Goal: Task Accomplishment & Management: Manage account settings

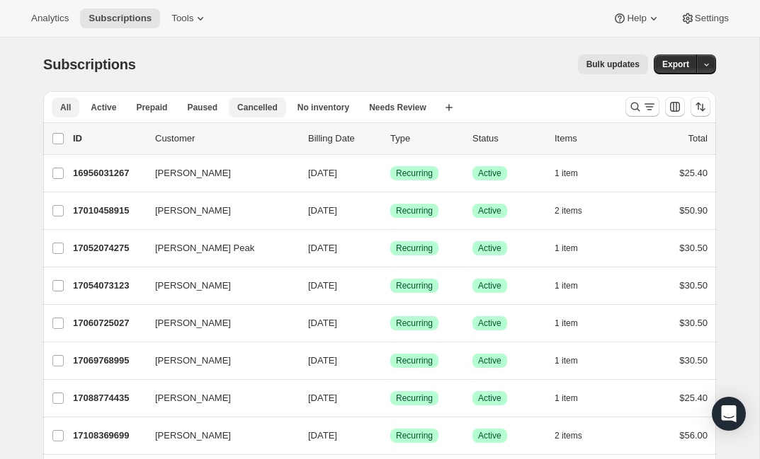
click at [273, 110] on span "Cancelled" at bounding box center [257, 107] width 40 height 11
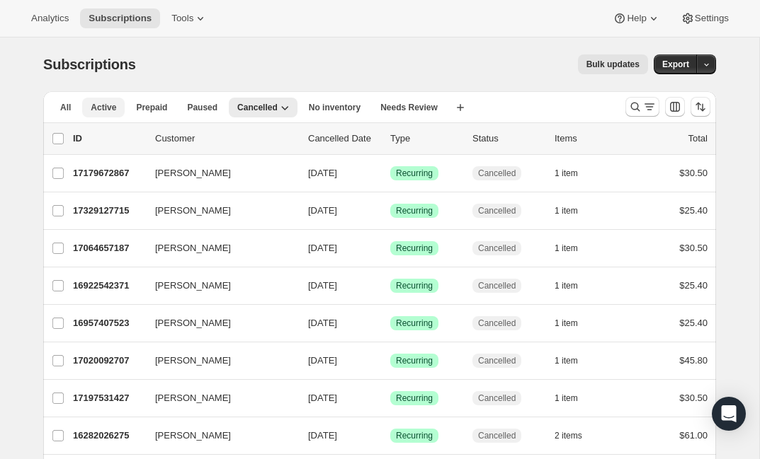
click at [107, 105] on span "Active" at bounding box center [103, 107] width 25 height 11
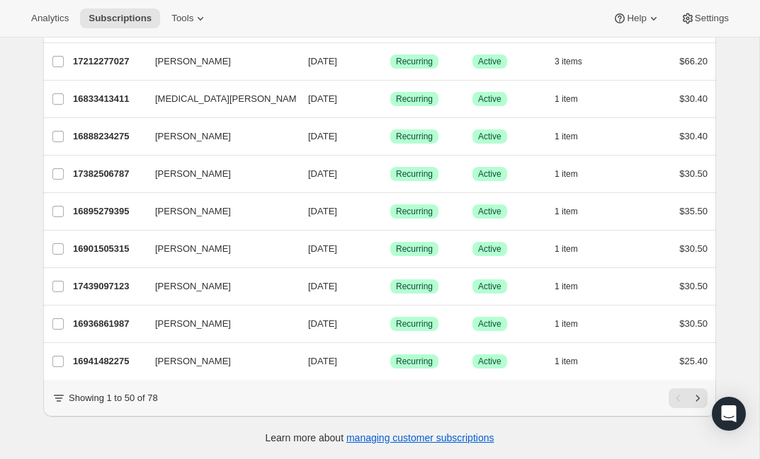
scroll to position [1650, 0]
click at [700, 400] on icon "Next" at bounding box center [697, 398] width 14 height 14
click at [675, 401] on icon "Previous" at bounding box center [678, 398] width 14 height 14
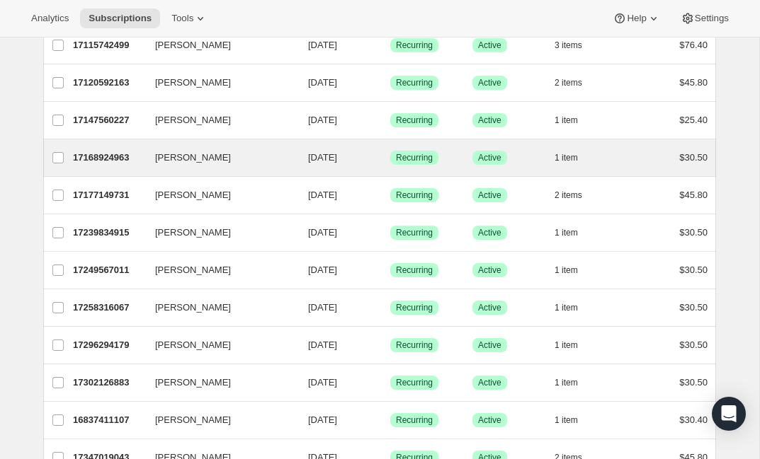
scroll to position [466, 0]
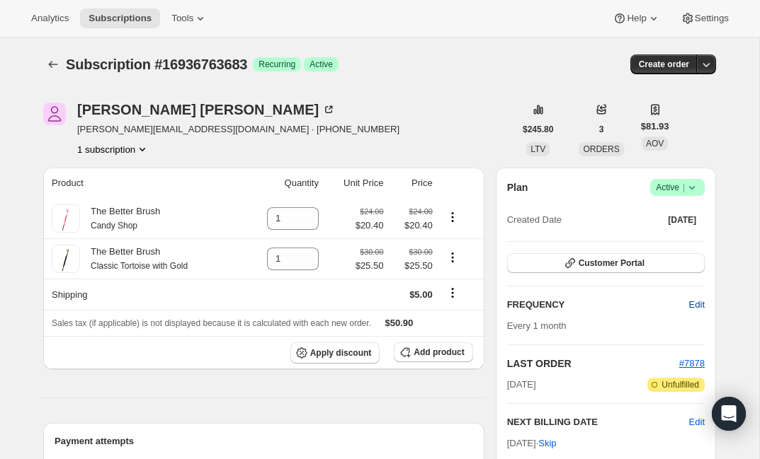
click at [695, 298] on span "Edit" at bounding box center [697, 305] width 16 height 14
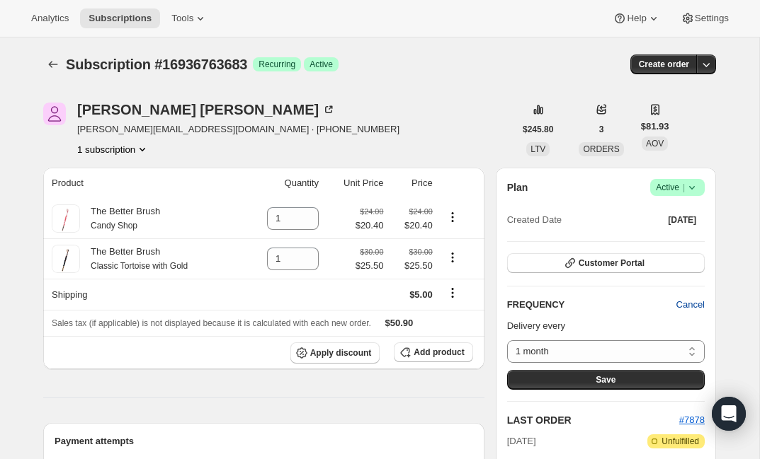
click at [695, 298] on span "Cancel" at bounding box center [690, 305] width 28 height 14
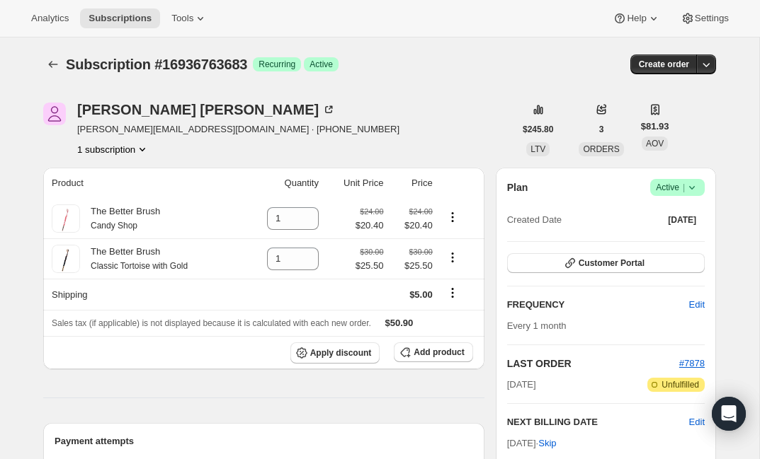
click at [110, 150] on button "1 subscription" at bounding box center [113, 149] width 72 height 14
click at [139, 171] on span "Current" at bounding box center [135, 176] width 28 height 11
click at [453, 217] on icon "Product actions" at bounding box center [452, 217] width 14 height 14
click at [442, 143] on div "[PERSON_NAME] [PERSON_NAME][EMAIL_ADDRESS][DOMAIN_NAME] · [PHONE_NUMBER] 1 subs…" at bounding box center [278, 130] width 471 height 54
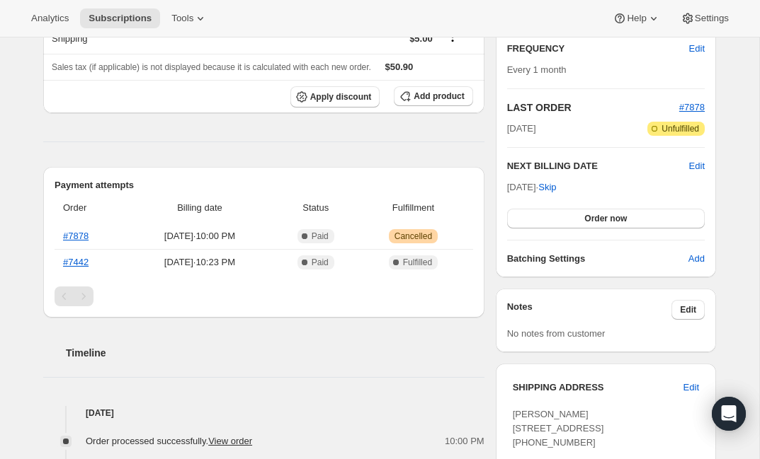
scroll to position [256, 0]
click at [698, 168] on span "Edit" at bounding box center [697, 167] width 16 height 14
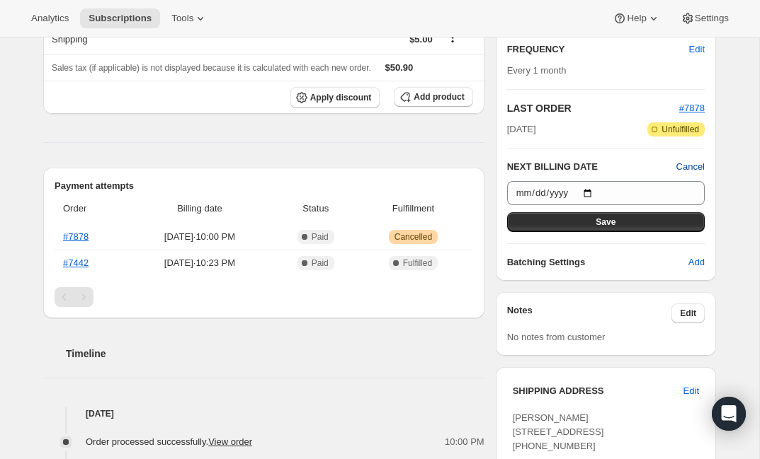
click at [698, 168] on span "Cancel" at bounding box center [690, 167] width 28 height 14
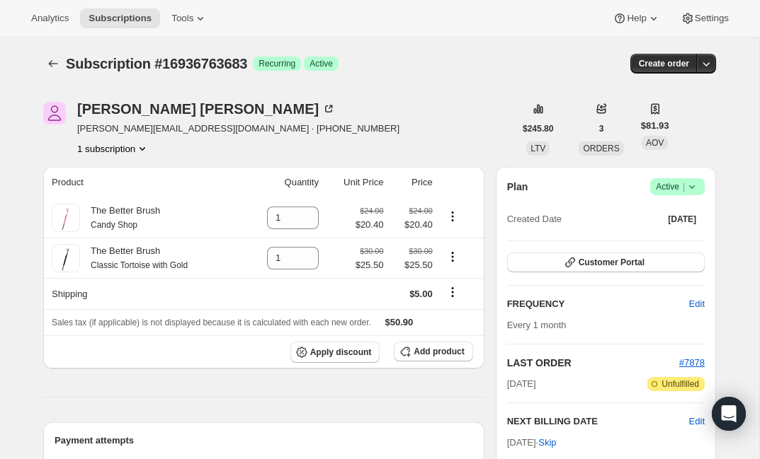
scroll to position [0, 0]
click at [699, 185] on span "Success Active |" at bounding box center [677, 187] width 55 height 17
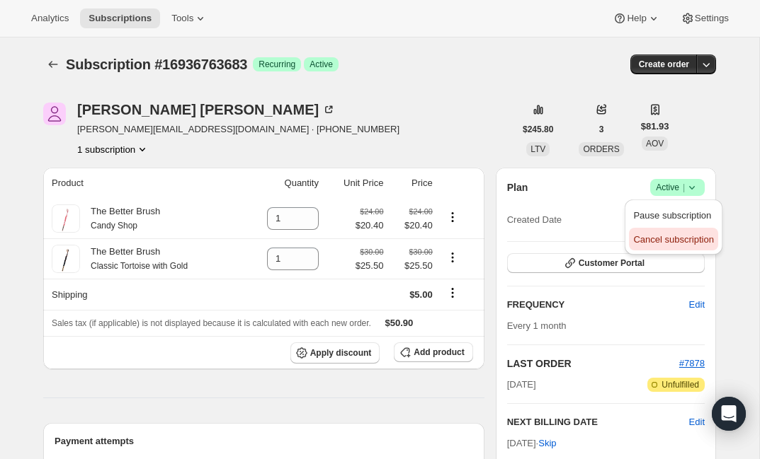
click at [690, 241] on span "Cancel subscription" at bounding box center [673, 239] width 80 height 11
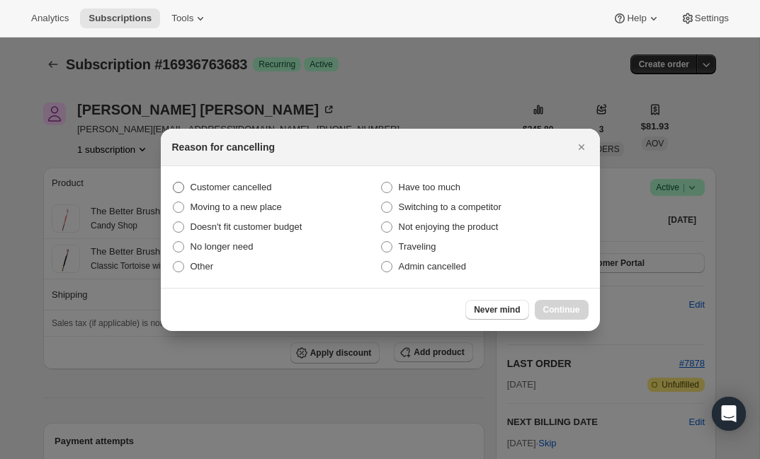
click at [178, 185] on span ":rbn:" at bounding box center [178, 187] width 11 height 11
click at [173, 183] on input "Customer cancelled" at bounding box center [173, 182] width 1 height 1
radio input "true"
click at [573, 309] on span "Continue" at bounding box center [561, 309] width 37 height 11
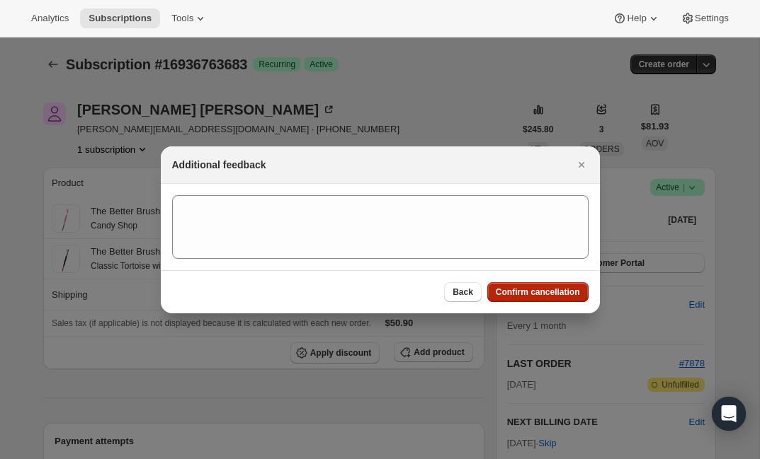
click at [556, 294] on span "Confirm cancellation" at bounding box center [538, 292] width 84 height 11
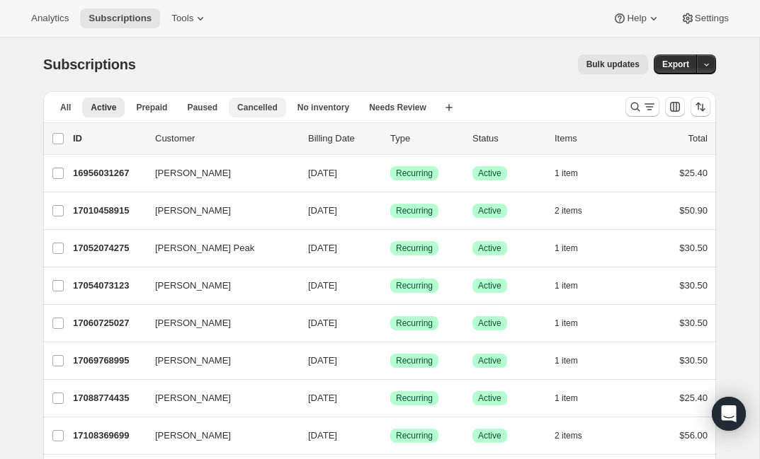
click at [270, 105] on span "Cancelled" at bounding box center [257, 107] width 40 height 11
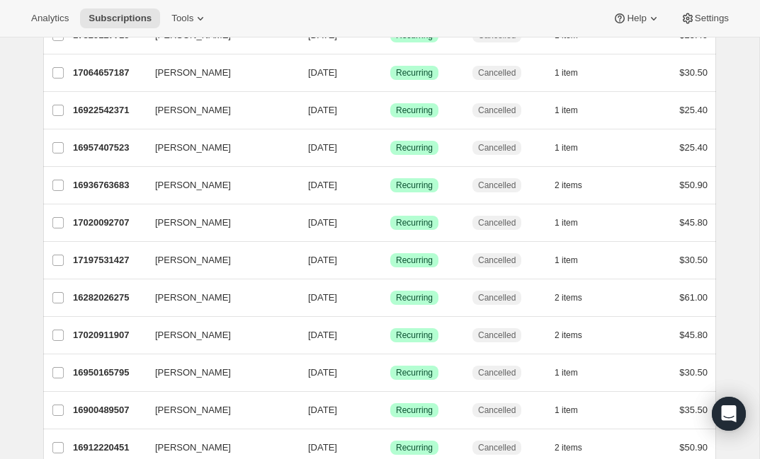
scroll to position [173, 0]
